Goal: Communication & Community: Answer question/provide support

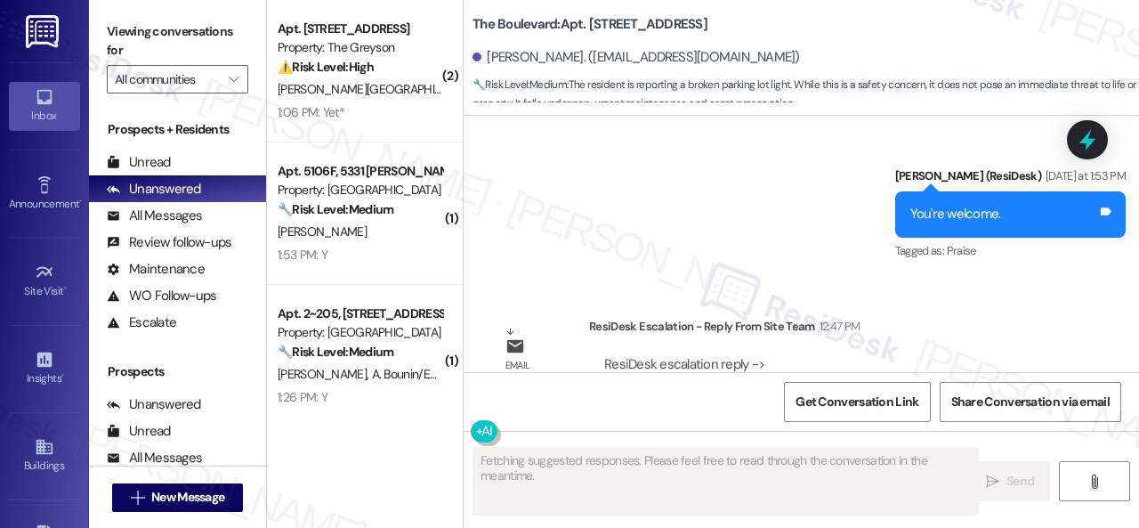
scroll to position [6978, 0]
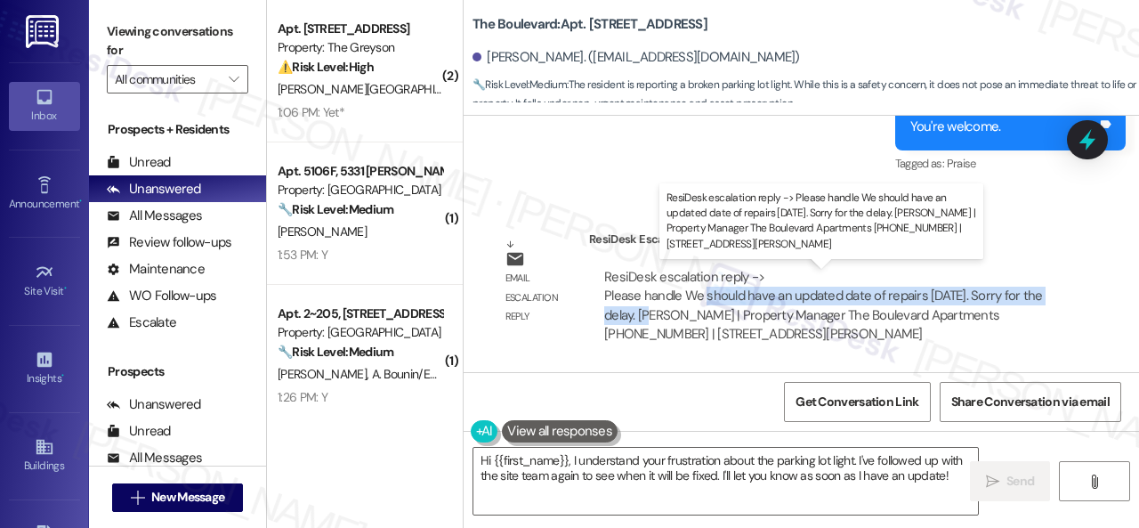
drag, startPoint x: 705, startPoint y: 296, endPoint x: 655, endPoint y: 318, distance: 54.2
click at [655, 318] on div "ResiDesk escalation reply -> Please handle We should have an updated date of re…" at bounding box center [823, 305] width 438 height 75
copy div "should have an updated date of repairs on Monday. Sorry for the delay."
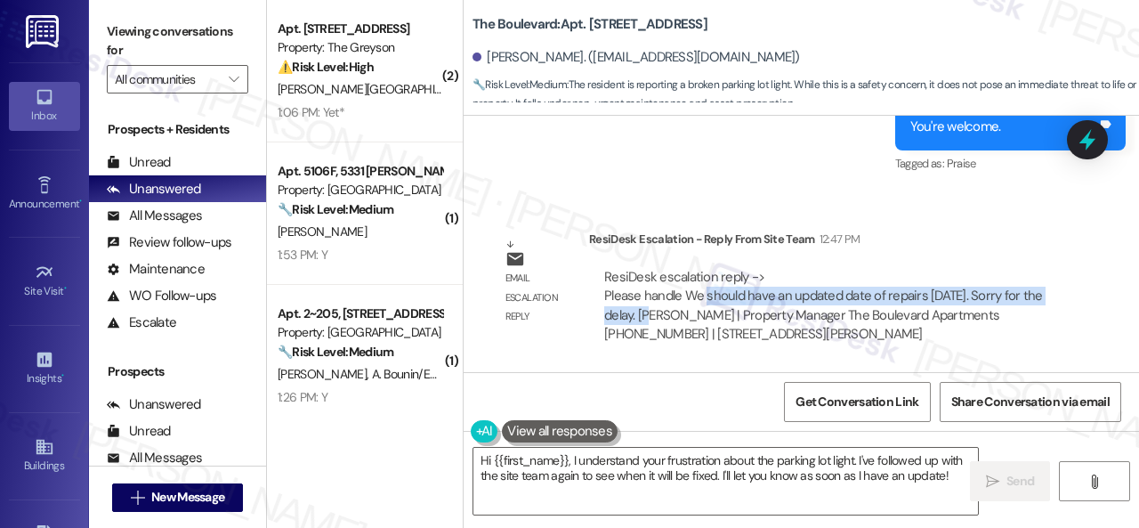
scroll to position [5, 0]
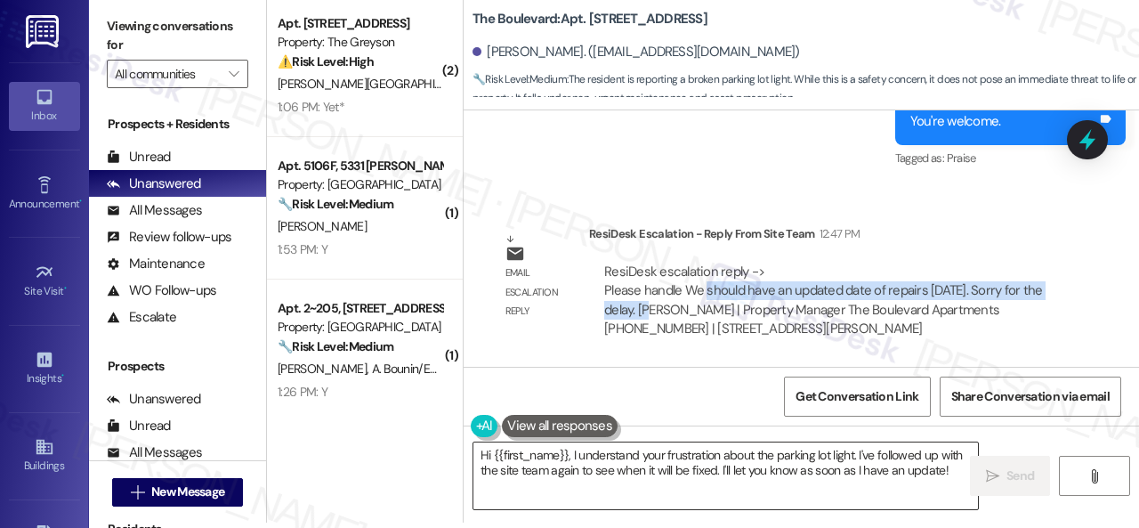
click at [684, 466] on textarea "Hi {{first_name}}, I understand your frustration about the parking lot light. I…" at bounding box center [726, 475] width 505 height 67
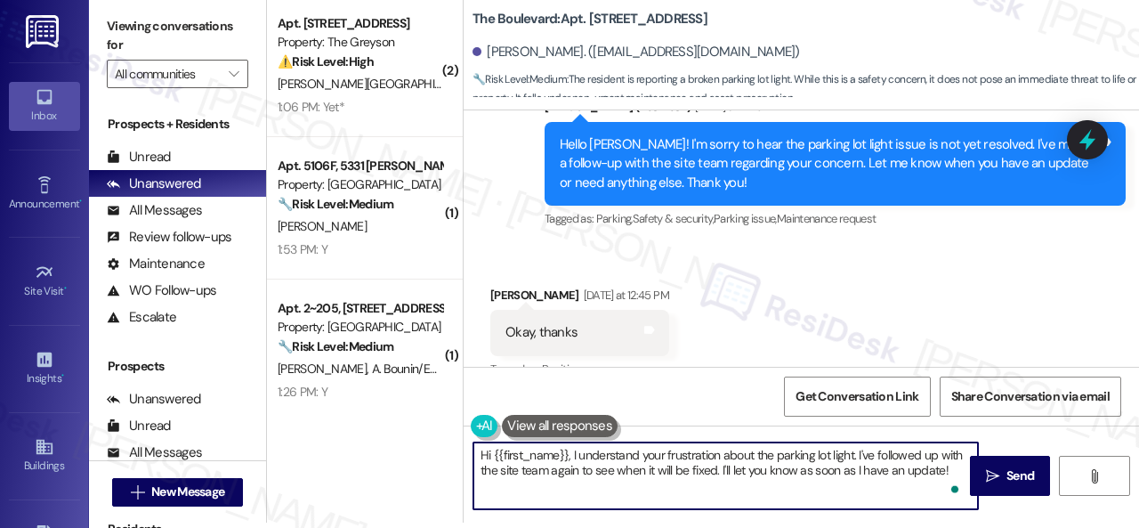
scroll to position [6532, 0]
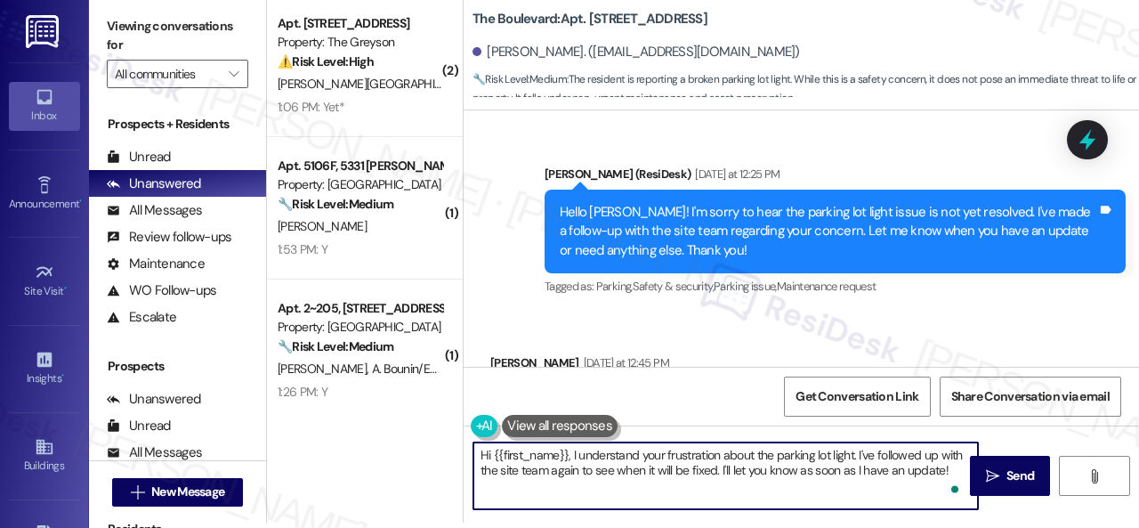
paste textarea "ey, I have an update on your concern. The site team stated that they should hav…"
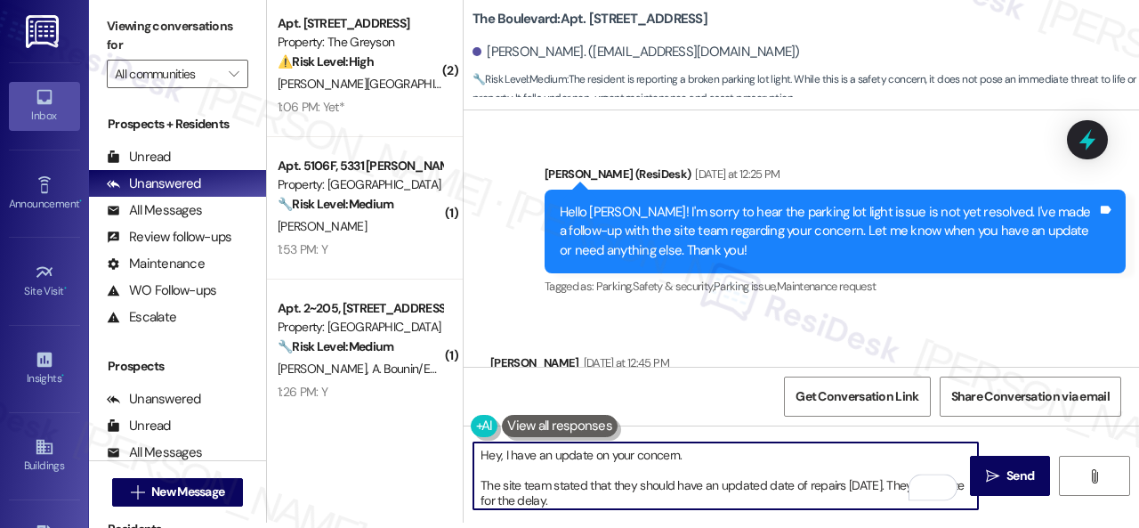
scroll to position [0, 0]
type textarea "Hey, I have an update on your concern. The site team stated that they should ha…"
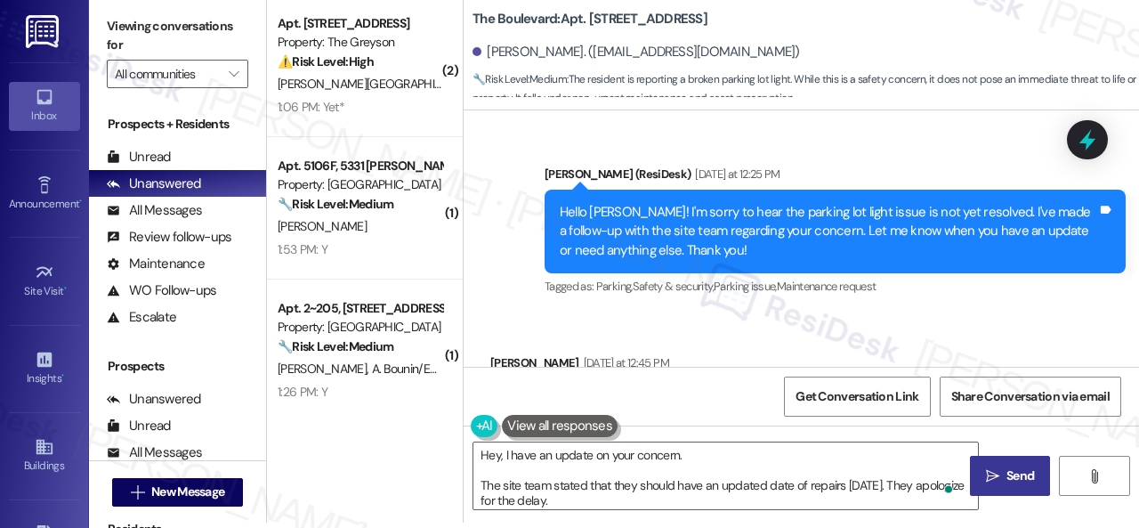
click at [996, 461] on button " Send" at bounding box center [1010, 476] width 80 height 40
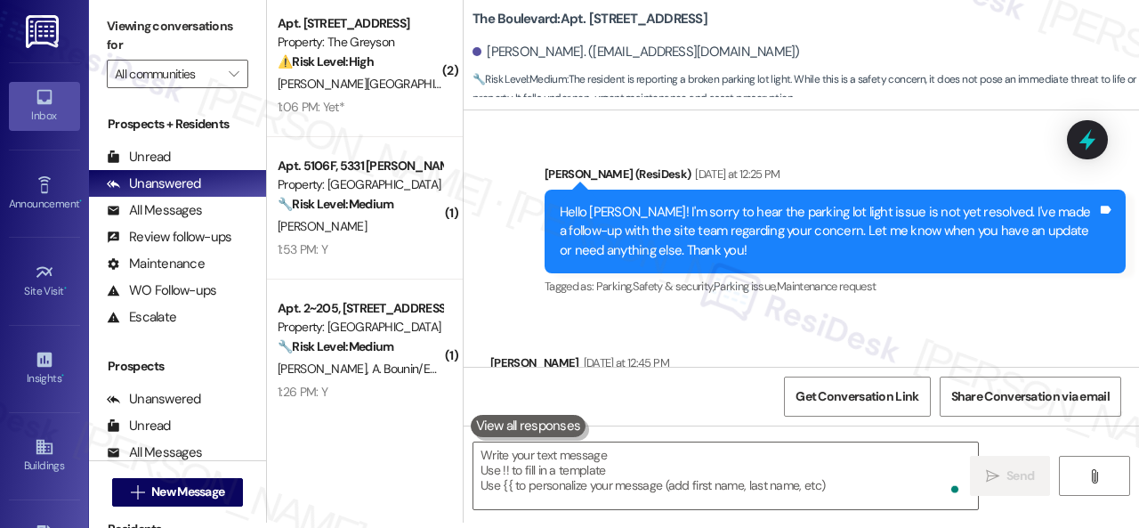
scroll to position [6645, 0]
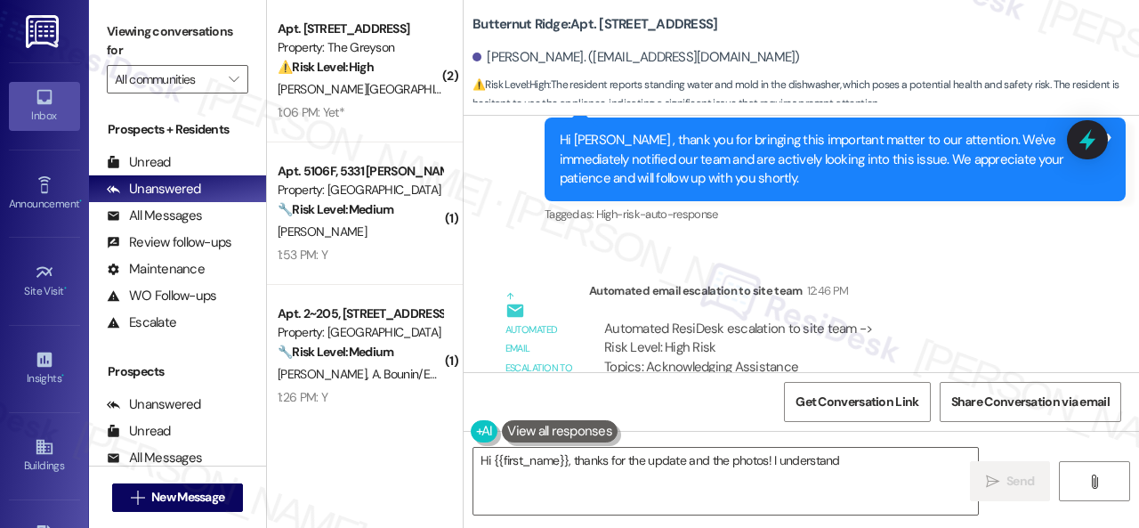
scroll to position [4650, 0]
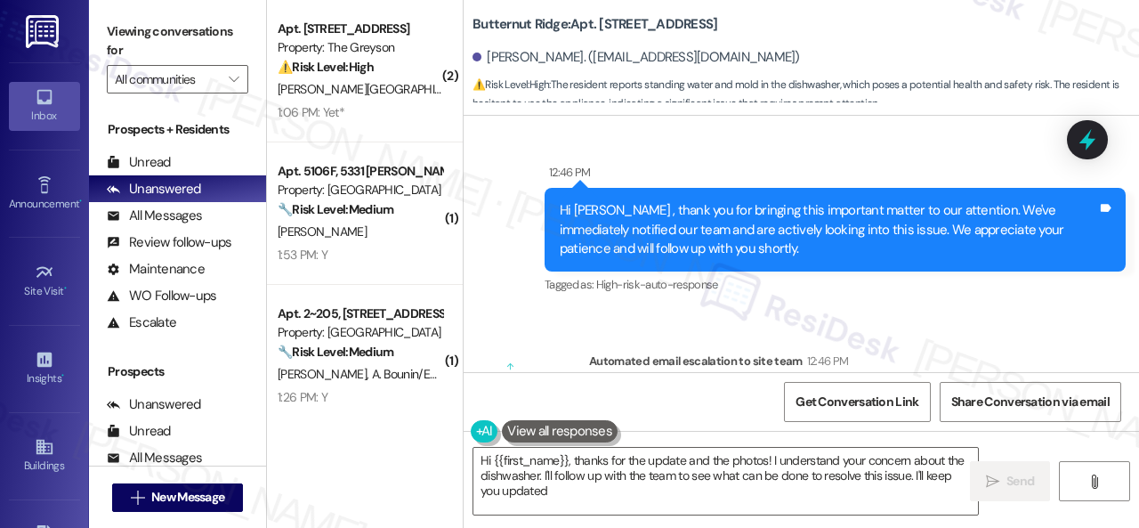
type textarea "Hi {{first_name}}, thanks for the update and the photos! I understand your conc…"
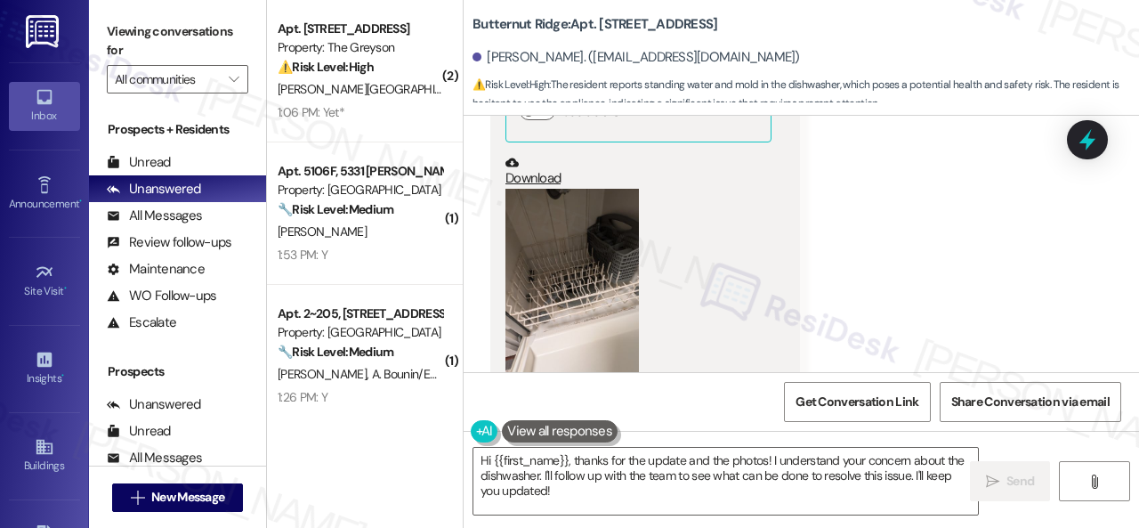
scroll to position [3671, 0]
click at [582, 275] on button "Zoom image" at bounding box center [573, 309] width 134 height 238
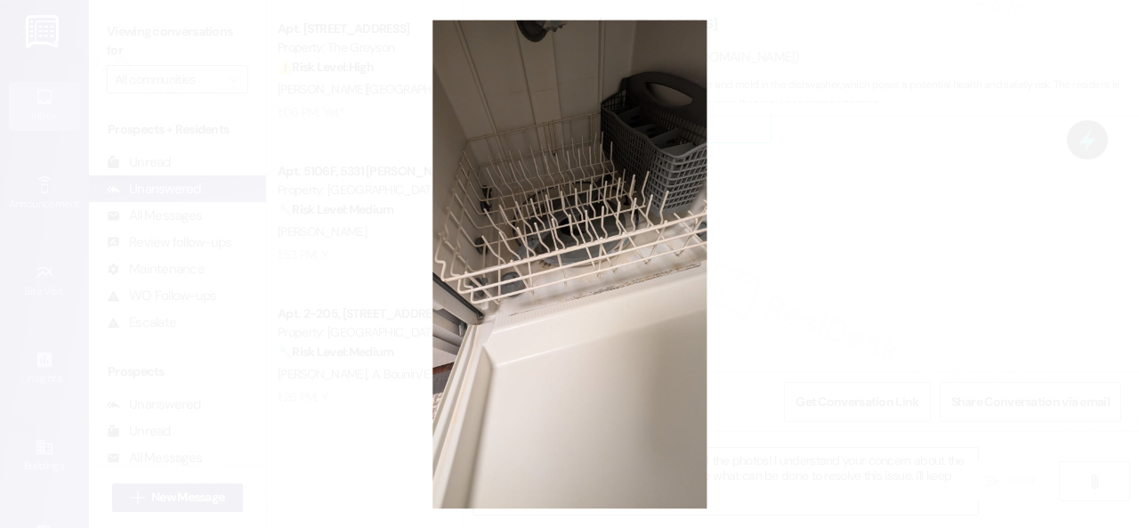
click at [664, 254] on button "Unzoom image" at bounding box center [569, 264] width 1139 height 528
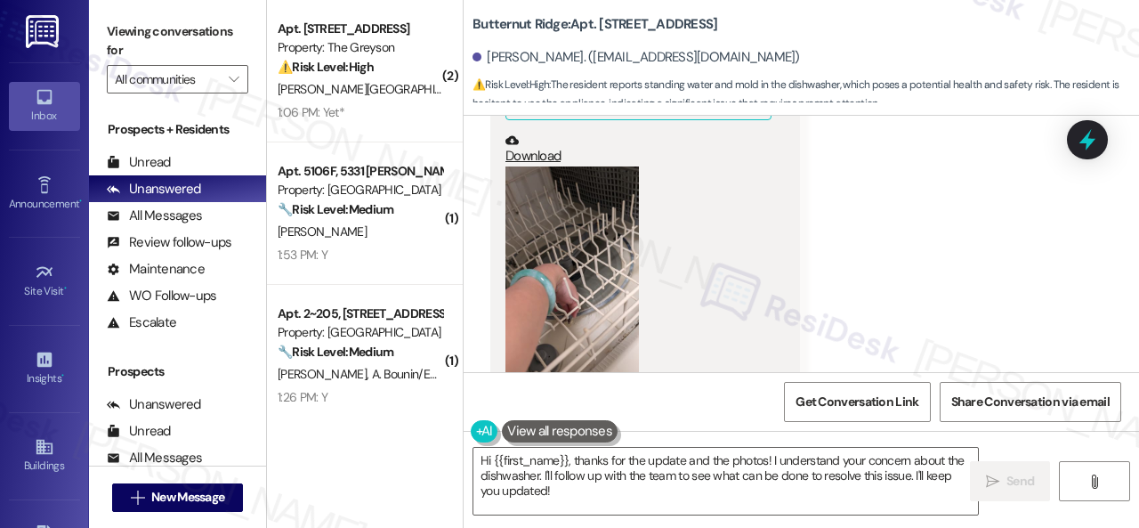
scroll to position [4294, 0]
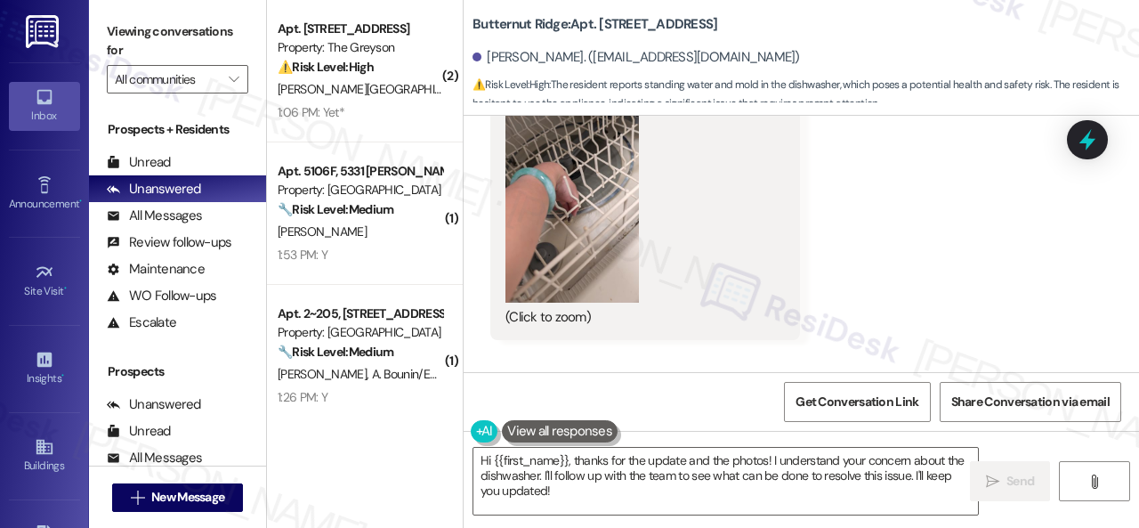
click at [570, 236] on button "Zoom image" at bounding box center [573, 184] width 134 height 238
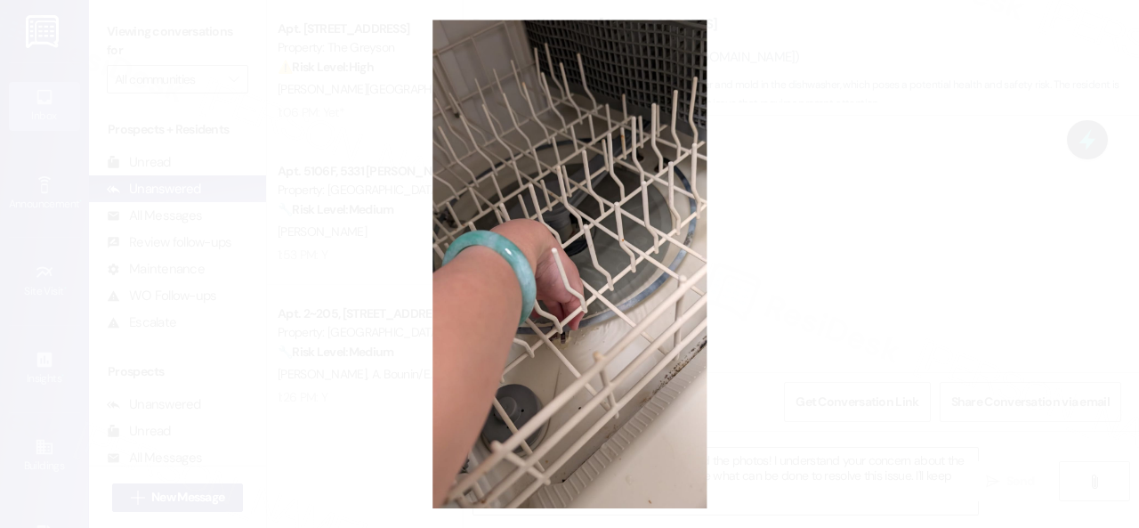
click at [650, 246] on button "Unzoom image" at bounding box center [569, 264] width 1139 height 528
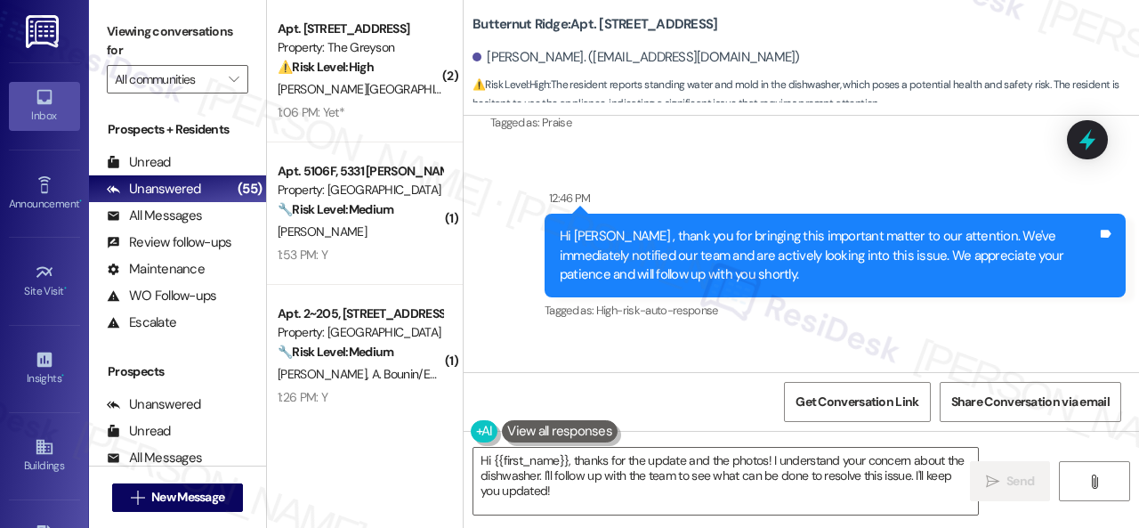
scroll to position [4561, 0]
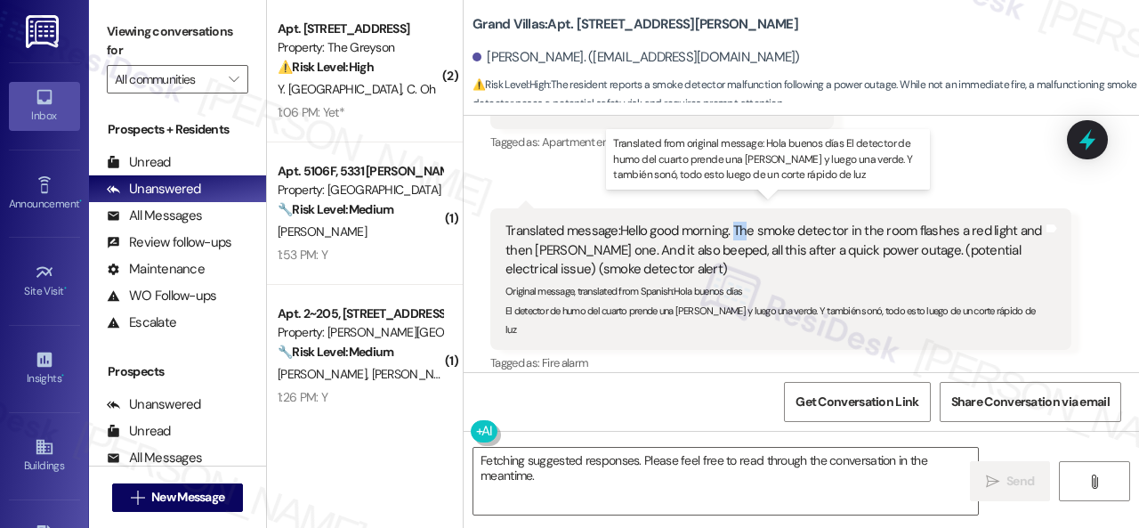
scroll to position [3091, 0]
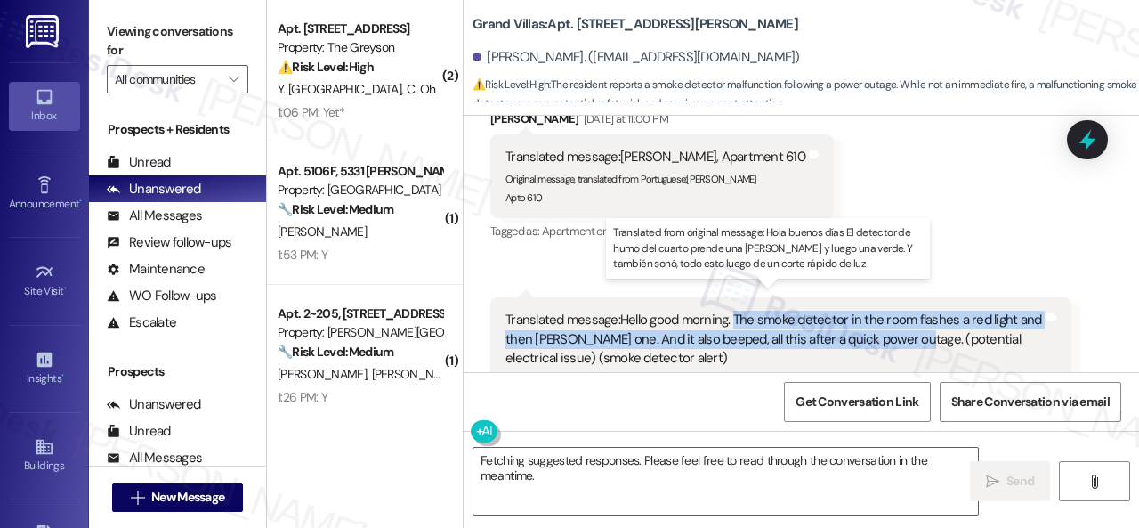
drag, startPoint x: 732, startPoint y: 211, endPoint x: 928, endPoint y: 312, distance: 220.6
click at [928, 312] on div "Translated message: Hello good morning. The smoke detector in the room flashes …" at bounding box center [775, 339] width 538 height 57
copy div "The smoke detector in the room flashes a red light and then [PERSON_NAME] one. …"
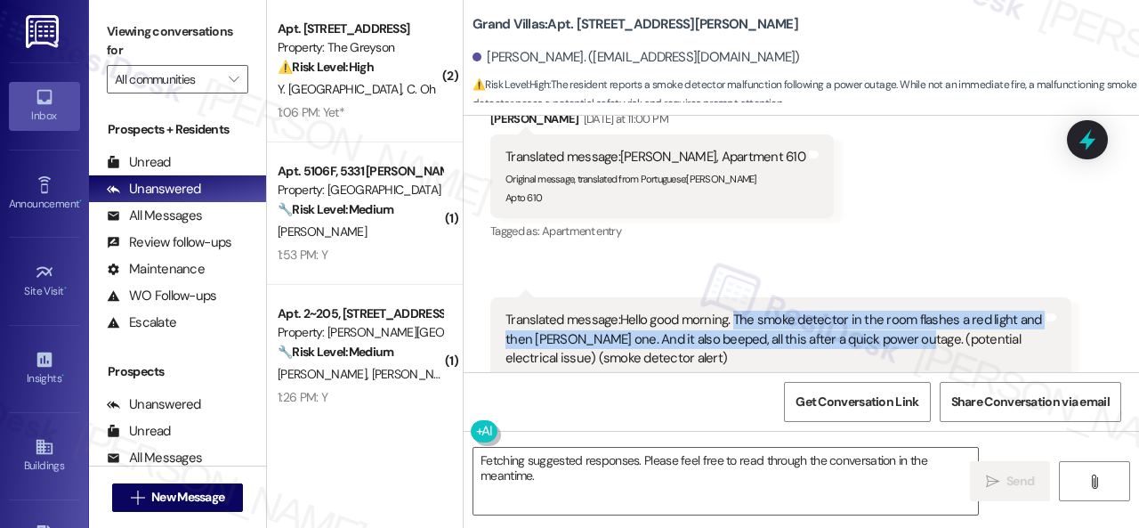
click at [977, 237] on div "Received via SMS [PERSON_NAME] [DATE] at 11:00 PM Translated message: [PERSON_N…" at bounding box center [802, 300] width 676 height 462
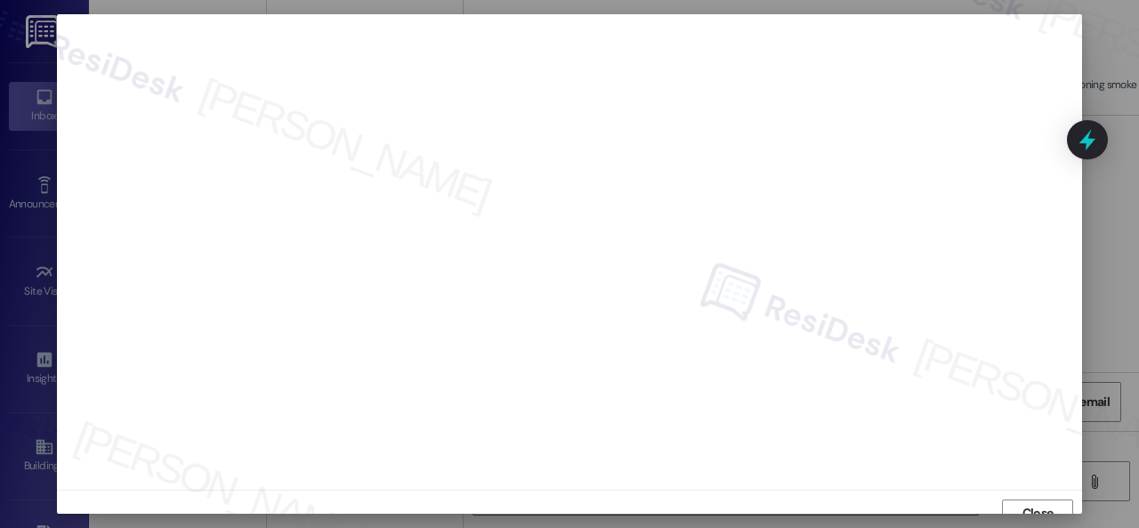
scroll to position [13, 0]
click at [1036, 502] on span "Close" at bounding box center [1038, 500] width 31 height 19
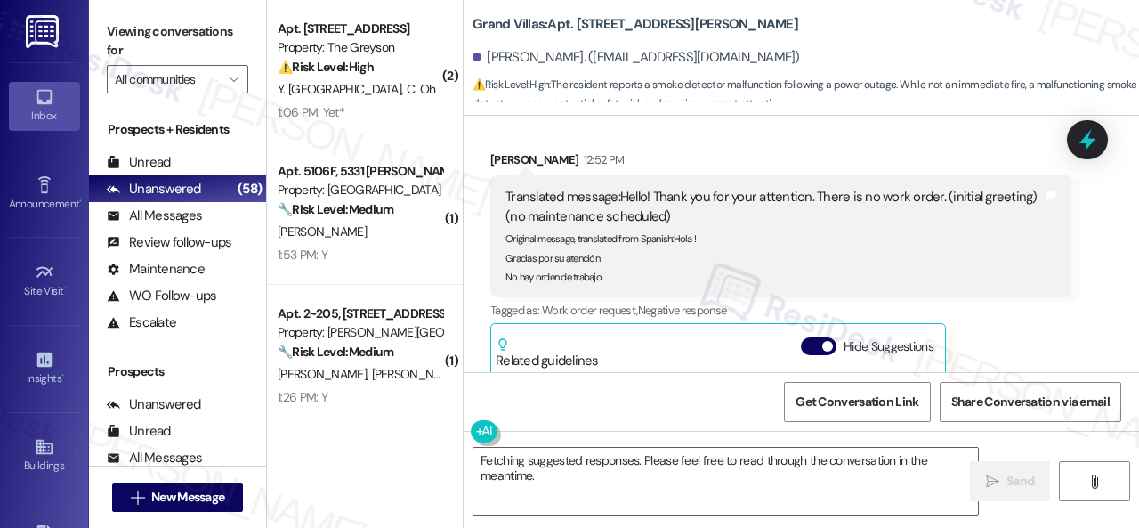
scroll to position [4159, 0]
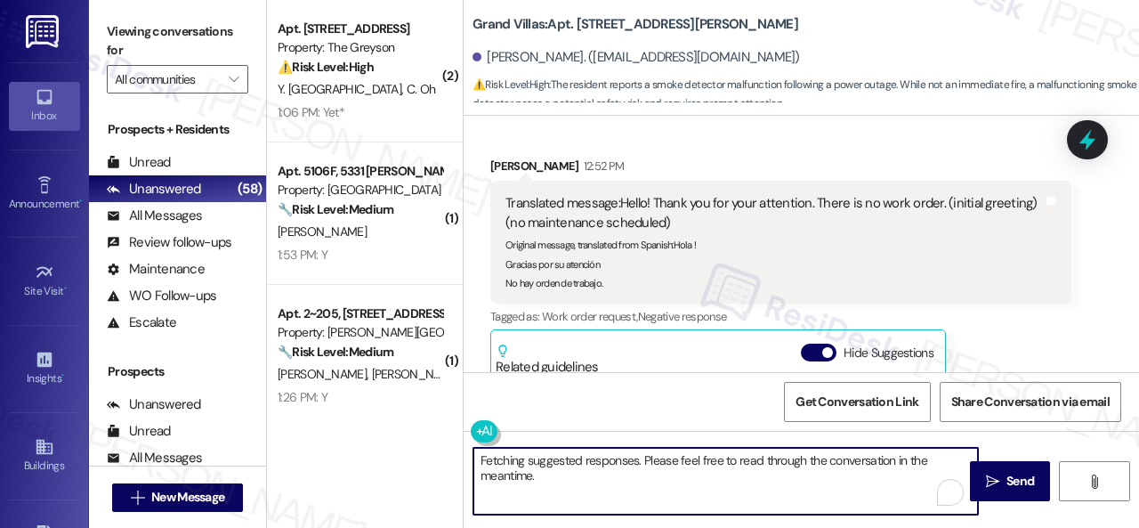
drag, startPoint x: 577, startPoint y: 480, endPoint x: 418, endPoint y: 437, distance: 164.1
click at [418, 437] on div "( 2 ) Apt. 4489ES, 4460 Mountain Laurel Road Property: The Greyson ⚠️ Risk Leve…" at bounding box center [703, 264] width 872 height 528
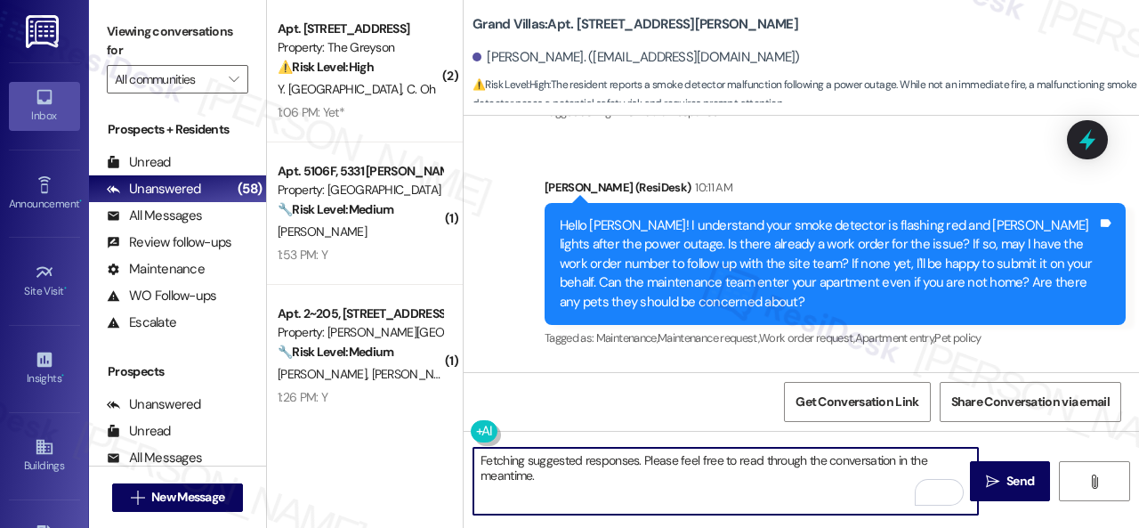
scroll to position [3981, 0]
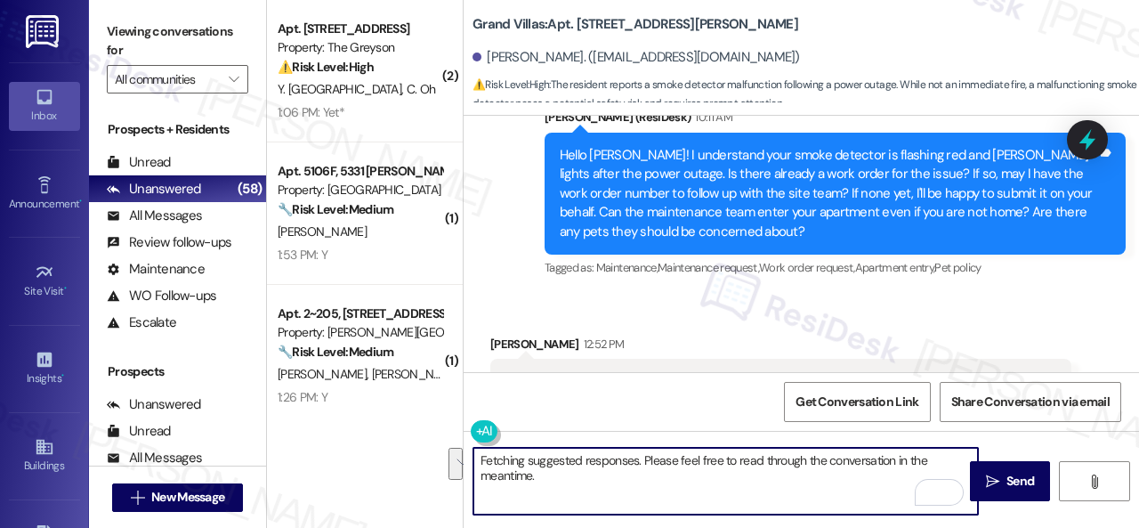
paste textarea "Thank you. I've submitted a work order on your behalf and notified the site tea…"
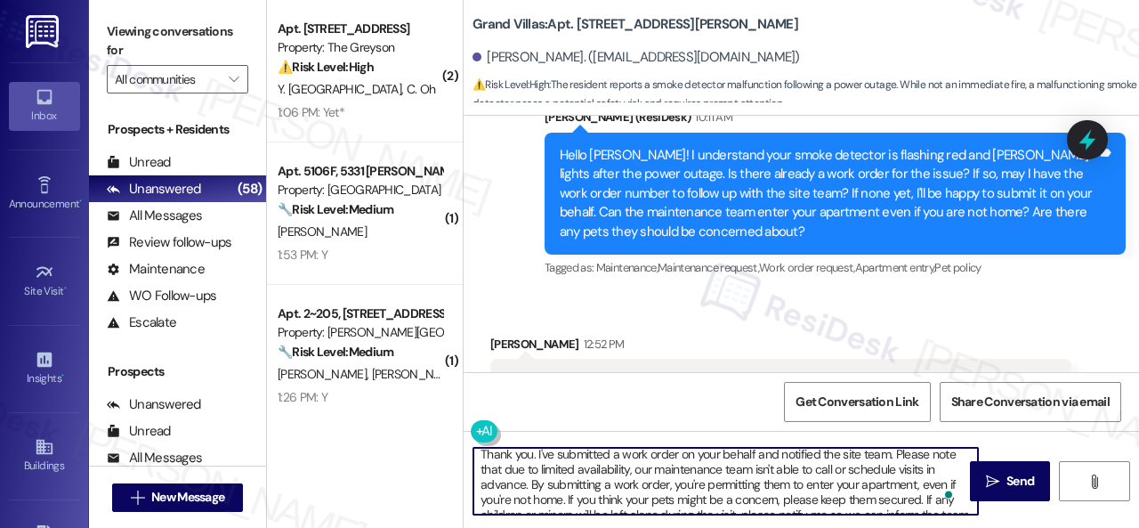
scroll to position [0, 0]
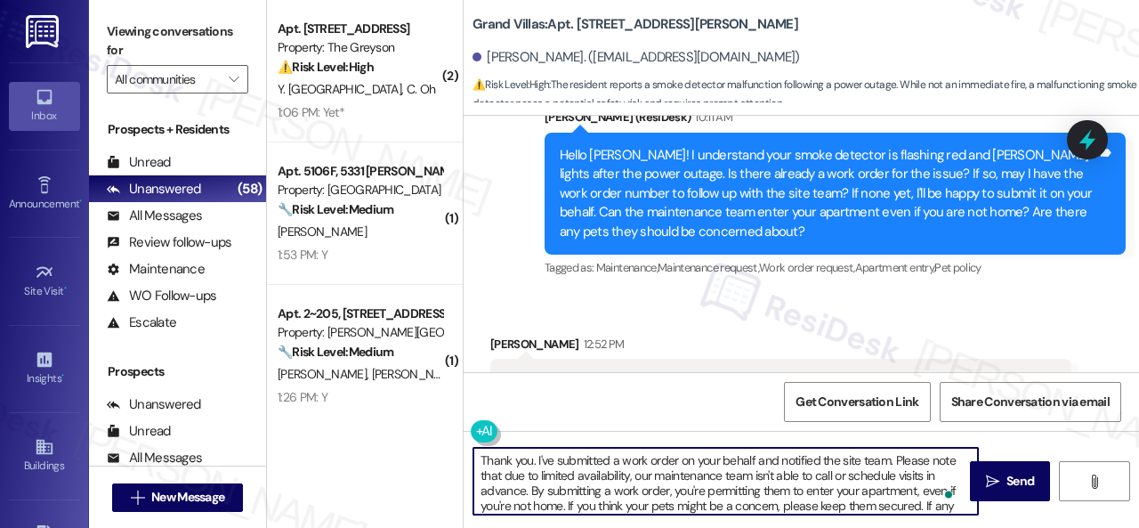
type textarea "Thank you. I've submitted a work order on your behalf and notified the site tea…"
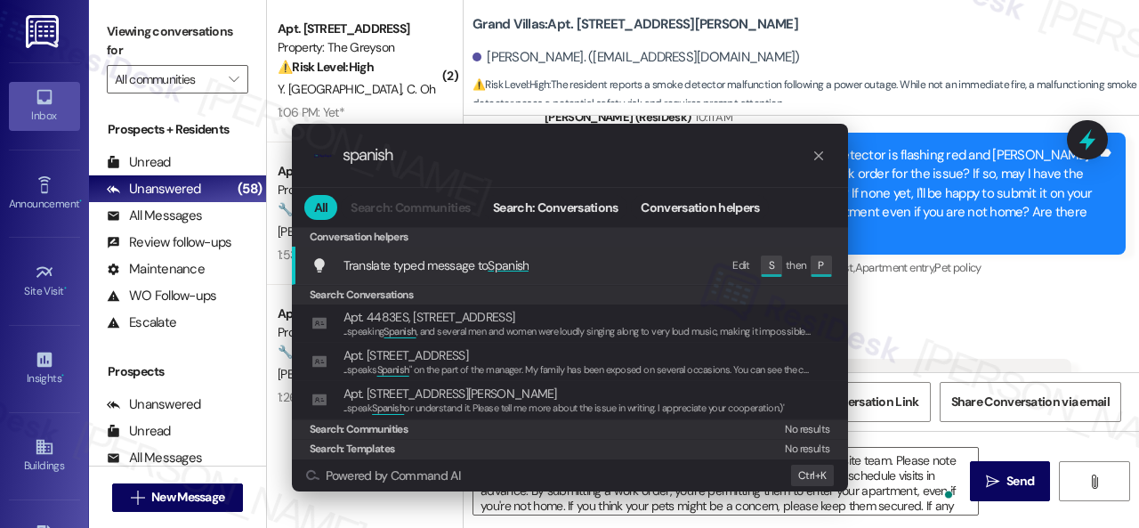
type input "spanish"
click at [461, 264] on span "Translate typed message to Spanish" at bounding box center [437, 265] width 186 height 16
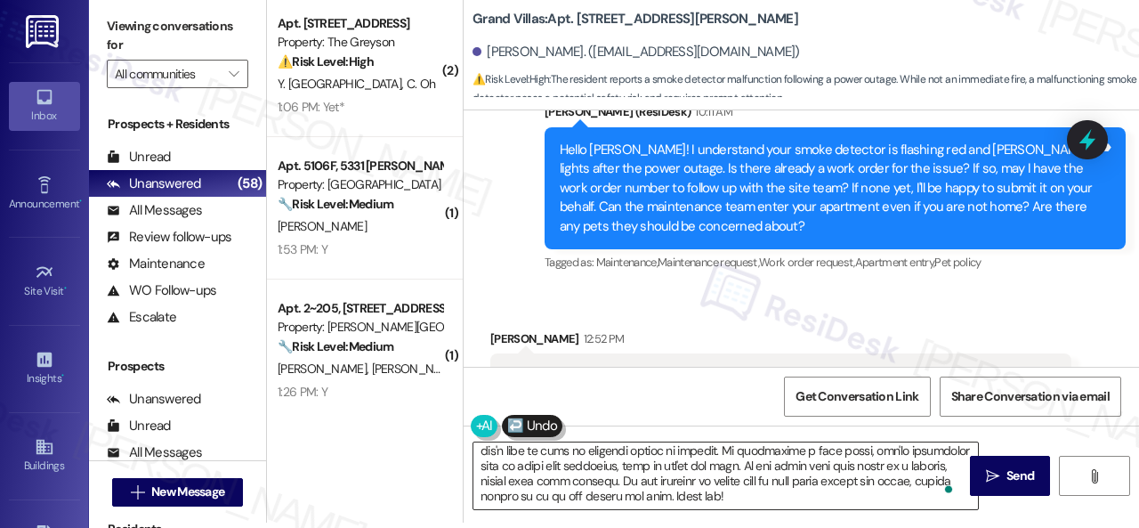
type textarea "Gracias. He presentado una orden de trabajo en su nombre y notificado al equipo…"
click at [986, 478] on icon "" at bounding box center [992, 476] width 13 height 14
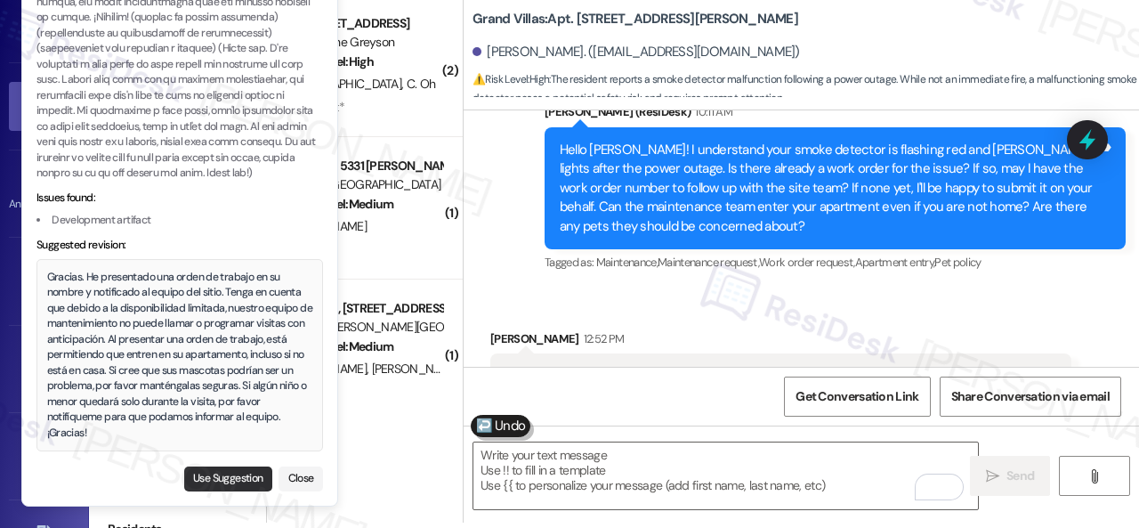
click at [201, 481] on button "Use Suggestion" at bounding box center [228, 478] width 88 height 25
type textarea "Gracias. He presentado una orden de trabajo en su nombre y notificado al equipo…"
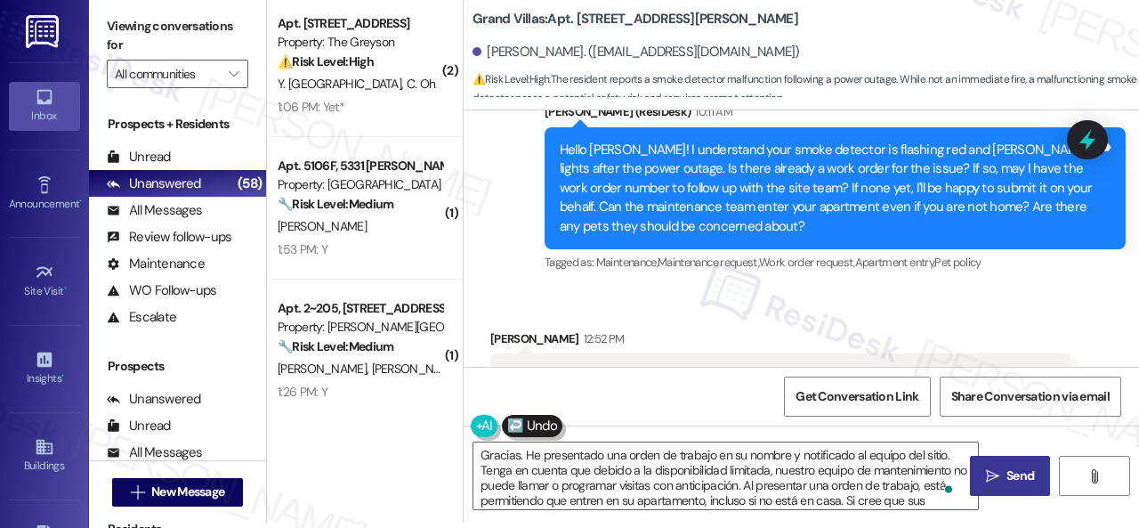
click at [995, 474] on span " Send" at bounding box center [1011, 475] width 56 height 19
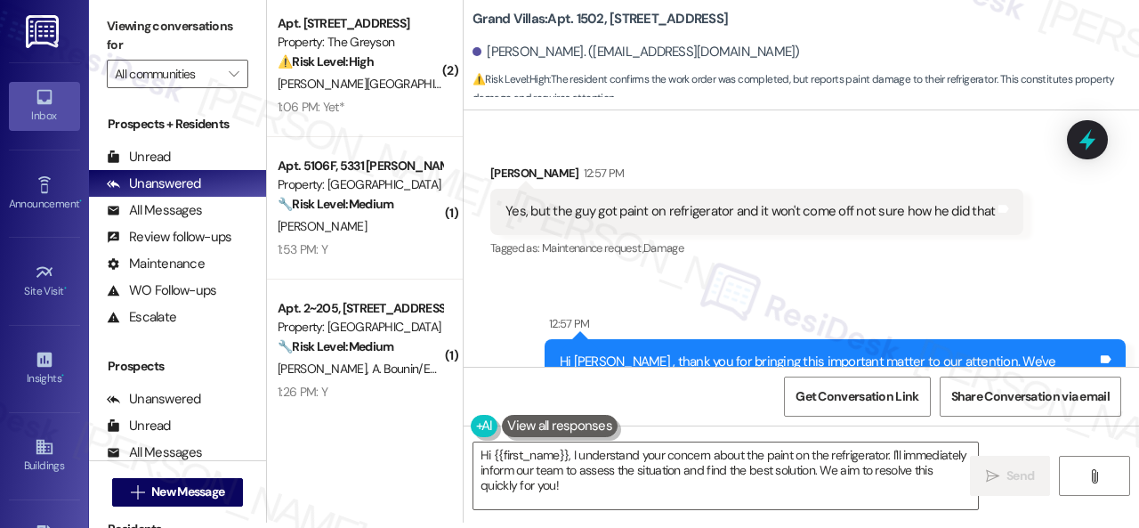
scroll to position [2355, 0]
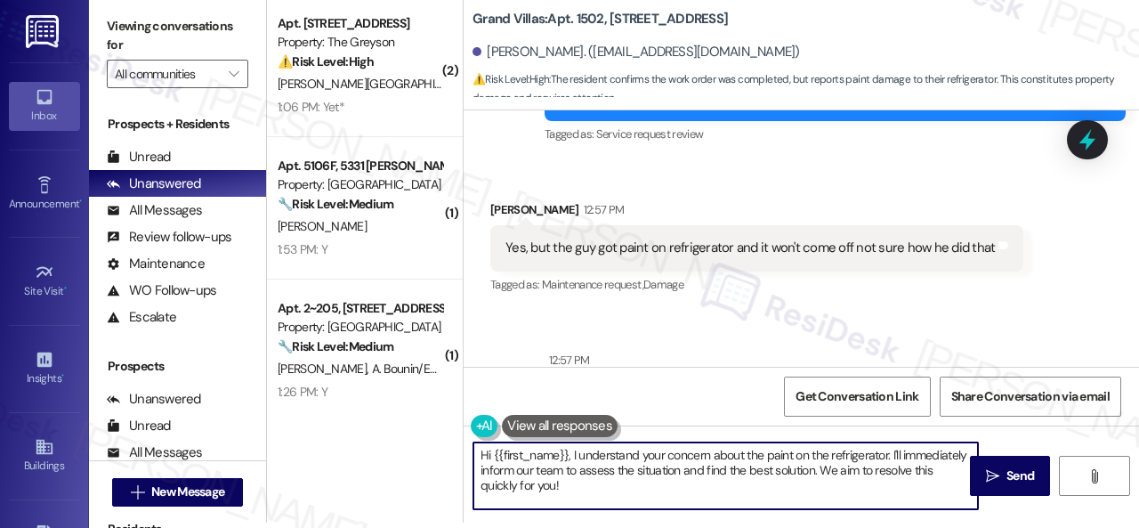
drag, startPoint x: 889, startPoint y: 471, endPoint x: 885, endPoint y: 507, distance: 36.8
click at [899, 508] on textarea "Hi {{first_name}}, I understand your concern about the paint on the refrigerato…" at bounding box center [726, 475] width 505 height 67
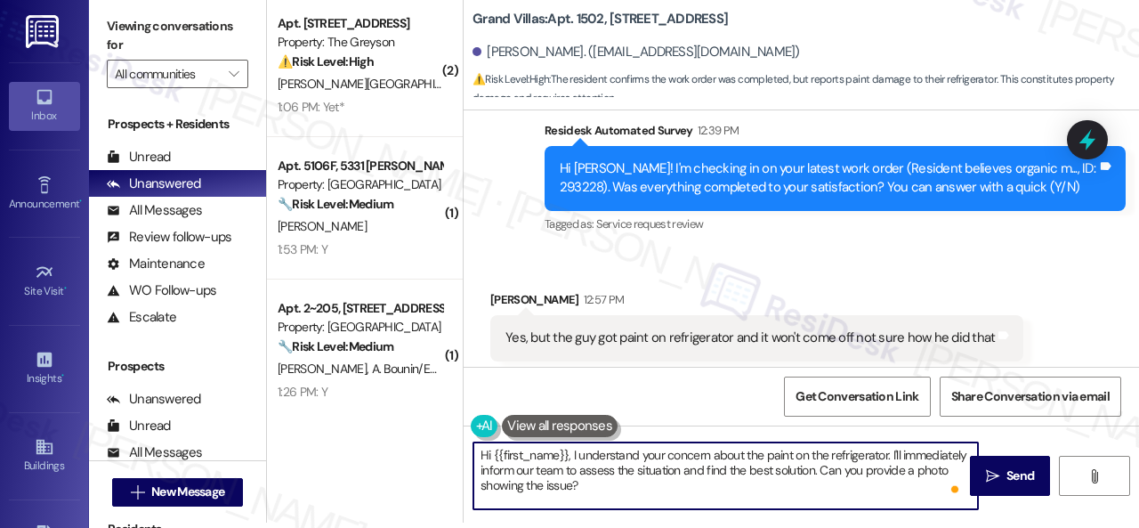
scroll to position [2266, 0]
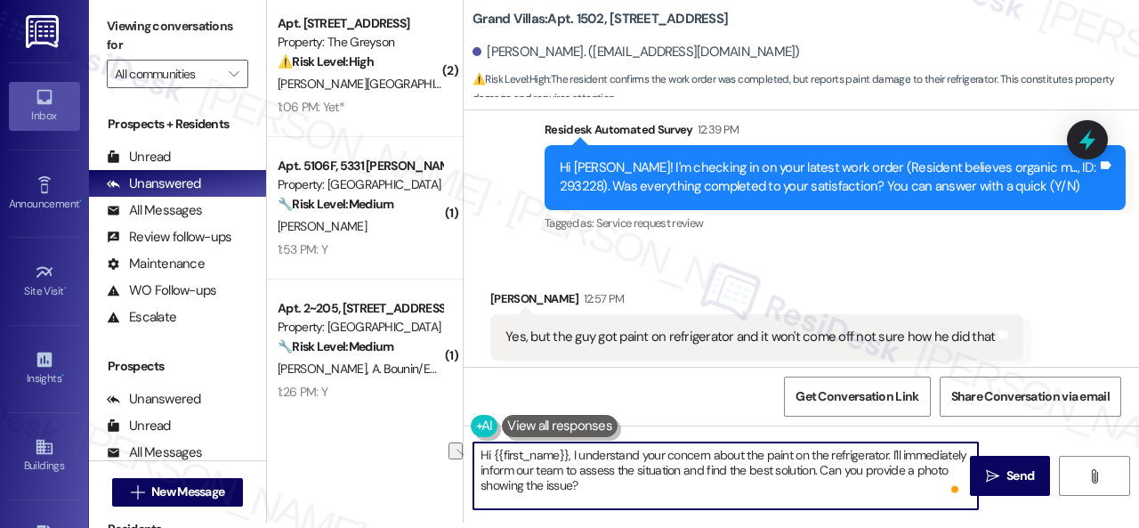
drag, startPoint x: 573, startPoint y: 458, endPoint x: 338, endPoint y: 450, distance: 235.2
click at [338, 450] on div "( 2 ) Apt. [STREET_ADDRESS] Property: The Greyson ⚠️ Risk Level: High The resid…" at bounding box center [703, 259] width 872 height 528
type textarea "I understand your concern about the paint on the refrigerator. I'll immediately…"
click at [986, 469] on icon "" at bounding box center [992, 476] width 13 height 14
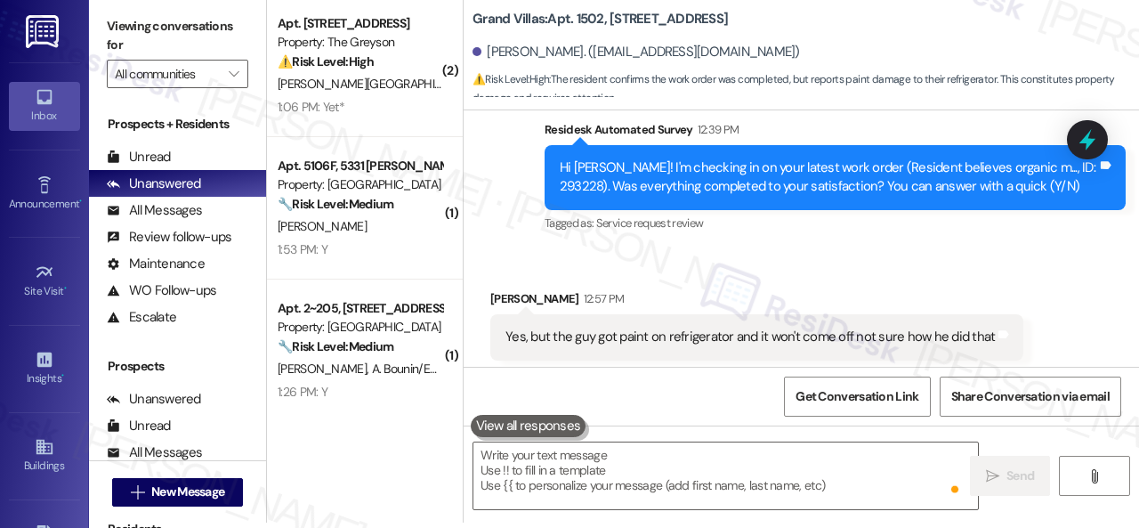
scroll to position [2279, 0]
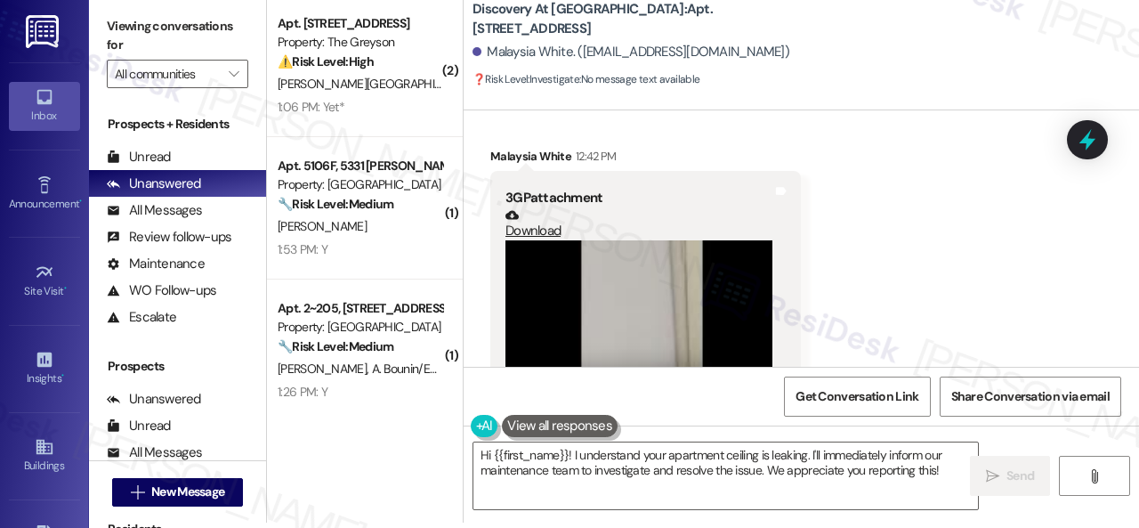
scroll to position [6710, 0]
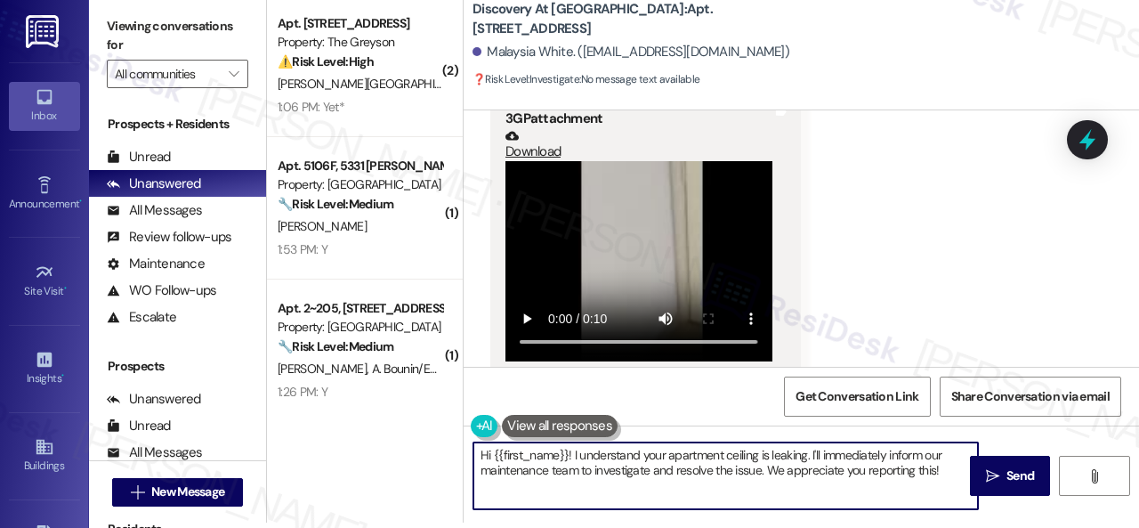
drag, startPoint x: 810, startPoint y: 453, endPoint x: 949, endPoint y: 474, distance: 140.5
click at [949, 474] on textarea "Hi {{first_name}}! I understand your apartment ceiling is leaking. I'll immedia…" at bounding box center [726, 475] width 505 height 67
click at [482, 473] on textarea "Hi {{first_name}}! I understand your apartment ceiling is leaking. The site tea…" at bounding box center [726, 475] width 505 height 67
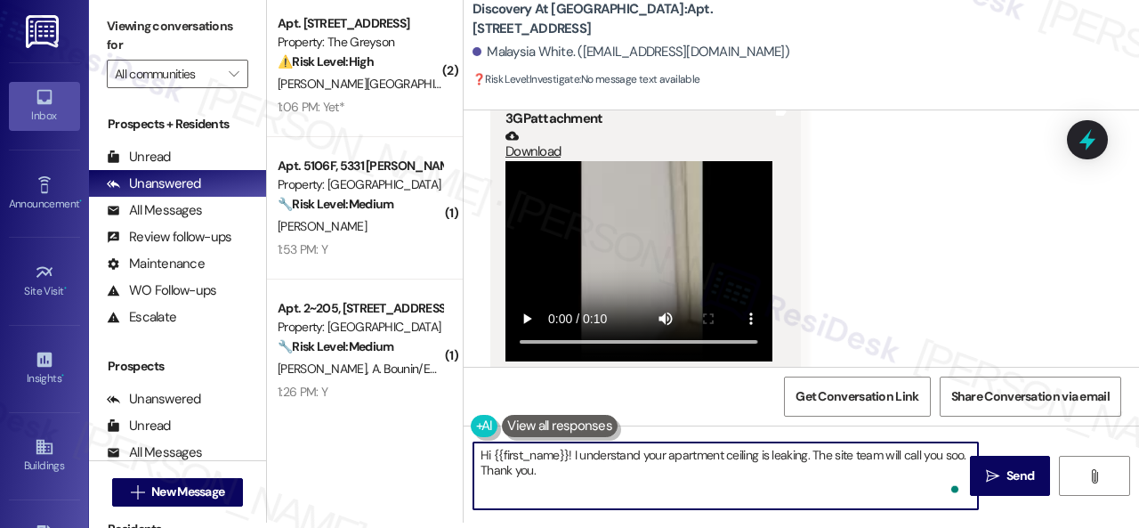
type textarea "Hi {{first_name}}! I understand your apartment ceiling is leaking. The site tea…"
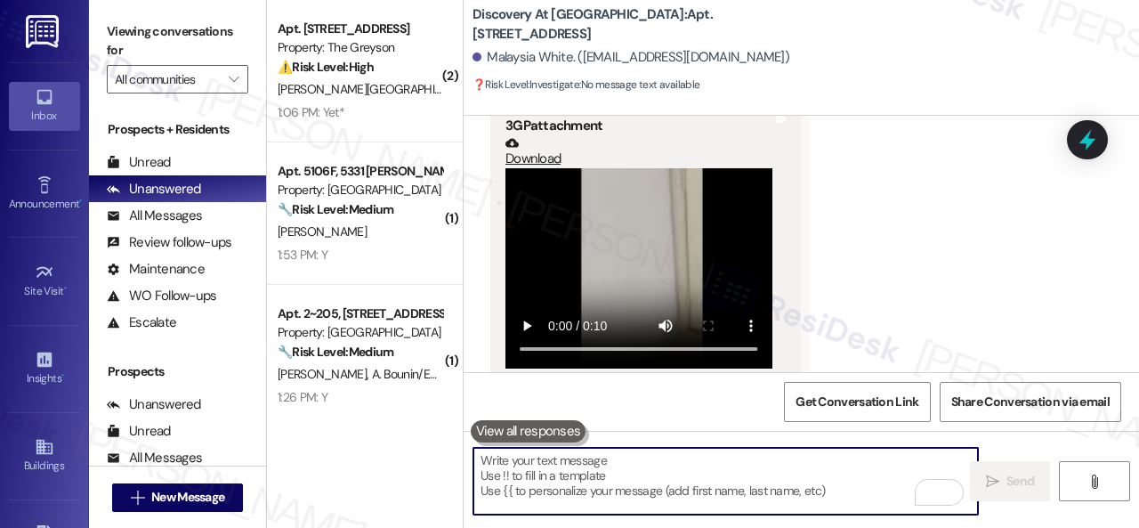
scroll to position [6853, 0]
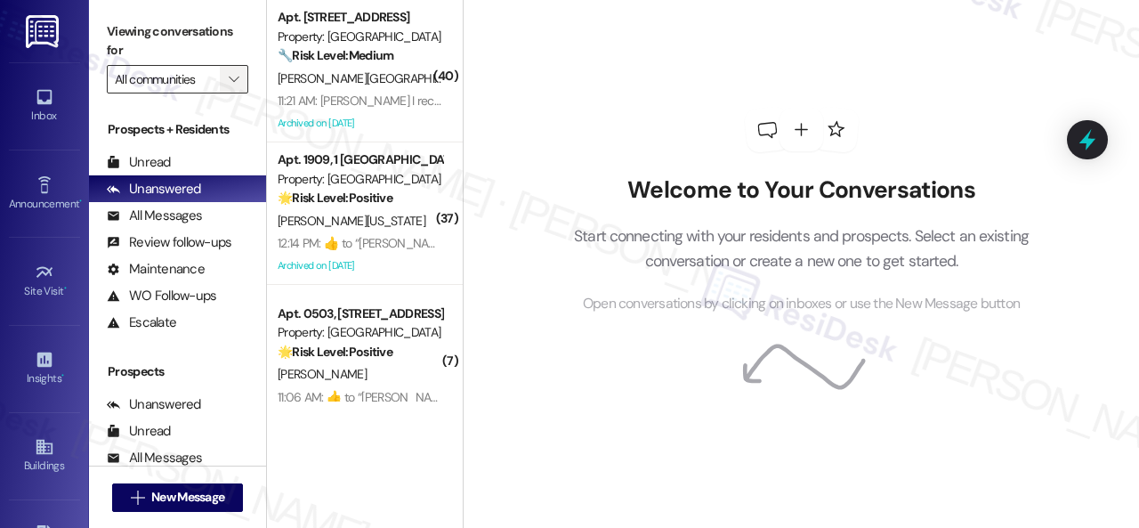
click at [236, 76] on icon "" at bounding box center [234, 79] width 10 height 14
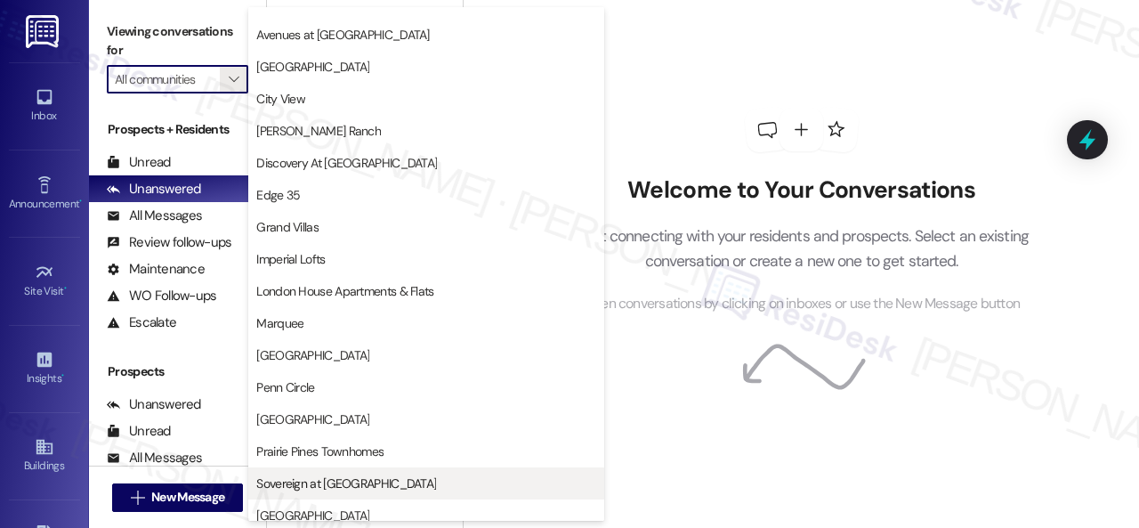
scroll to position [353, 0]
